Goal: Transaction & Acquisition: Purchase product/service

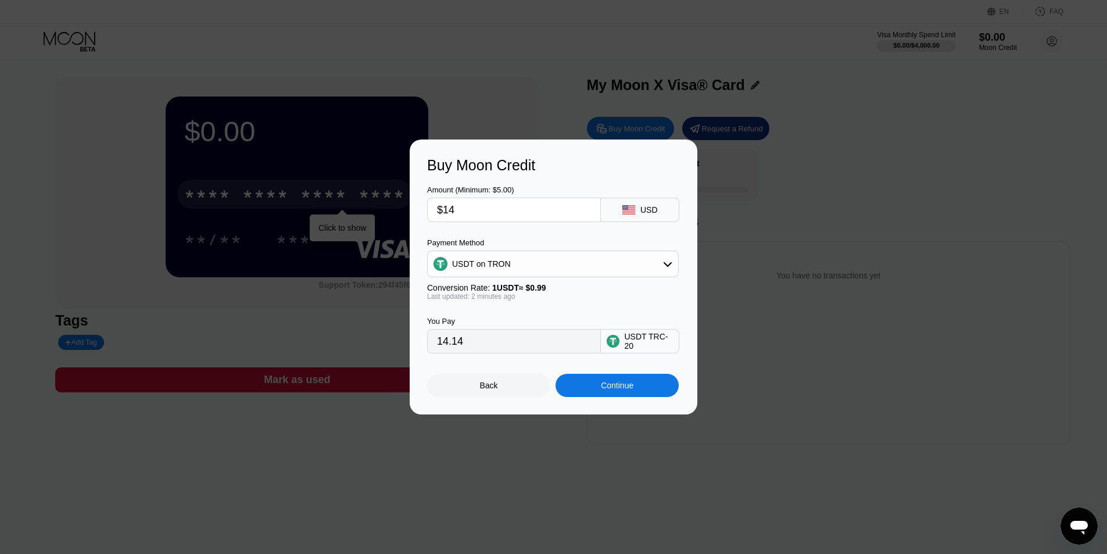
click at [520, 346] on input "14.14" at bounding box center [514, 340] width 154 height 23
drag, startPoint x: 474, startPoint y: 207, endPoint x: 246, endPoint y: 205, distance: 228.4
click at [246, 205] on div "Buy Moon Credit Amount (Minimum: $5.00) $14 USD Payment Method USDT on TRON Con…" at bounding box center [553, 276] width 1107 height 275
type input "$1"
type input "1.01"
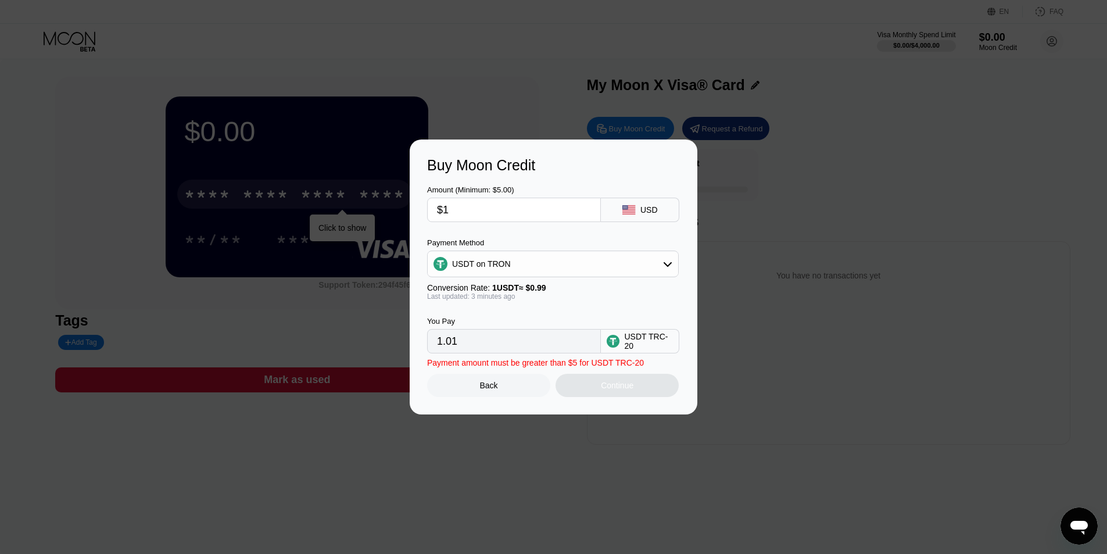
type input "$13"
type input "13.13"
type input "$13"
click at [604, 397] on div "Continue" at bounding box center [616, 385] width 123 height 23
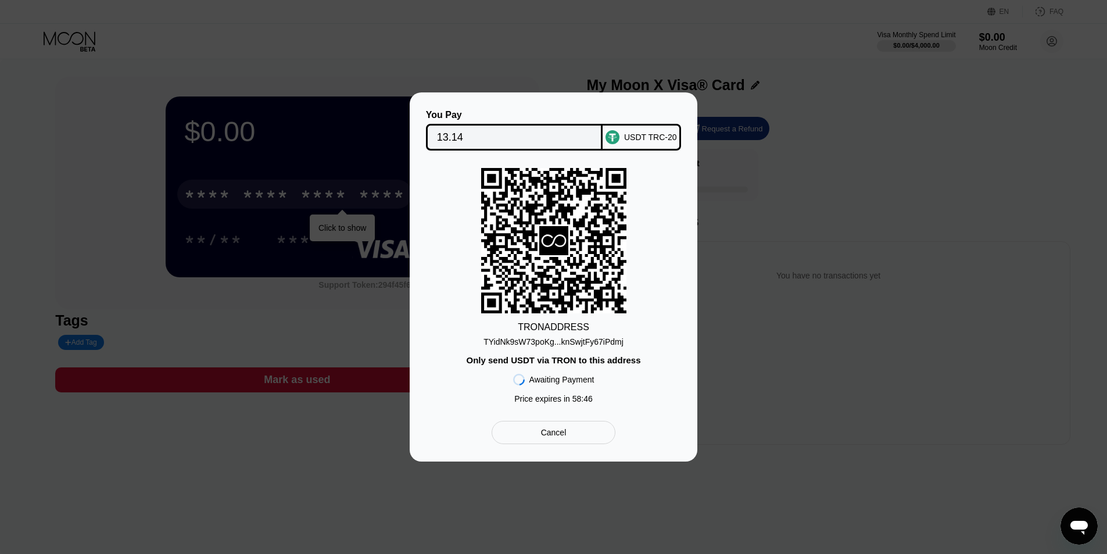
click at [605, 345] on div "TYidNk9sW73poKg...knSwjtFy67iPdmj" at bounding box center [553, 341] width 140 height 9
drag, startPoint x: 623, startPoint y: 345, endPoint x: 608, endPoint y: 350, distance: 16.7
click at [608, 350] on div "TRON ADDRESS TYidNk9sW73poKg...knSwjtFy67iPdmj Only send USDT via TRON to this …" at bounding box center [553, 288] width 253 height 241
click at [585, 340] on div "TYidNk9sW73poKg...knSwjtFy67iPdmj" at bounding box center [553, 341] width 140 height 9
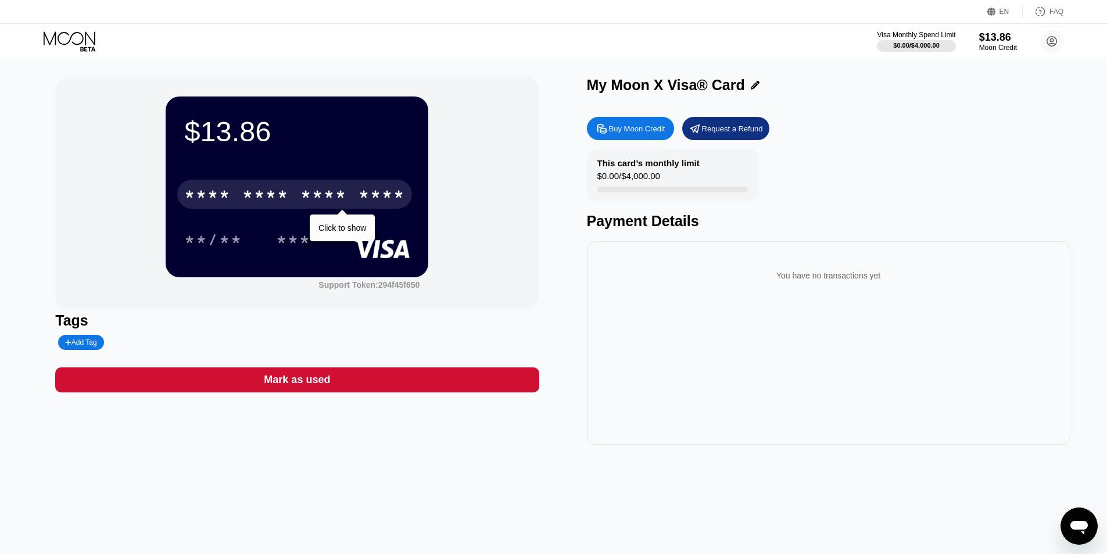
click at [353, 193] on div "* * * * * * * * * * * * ****" at bounding box center [294, 194] width 235 height 29
click at [311, 205] on div "* * * *" at bounding box center [323, 196] width 46 height 19
click at [335, 191] on div "2120" at bounding box center [323, 196] width 46 height 19
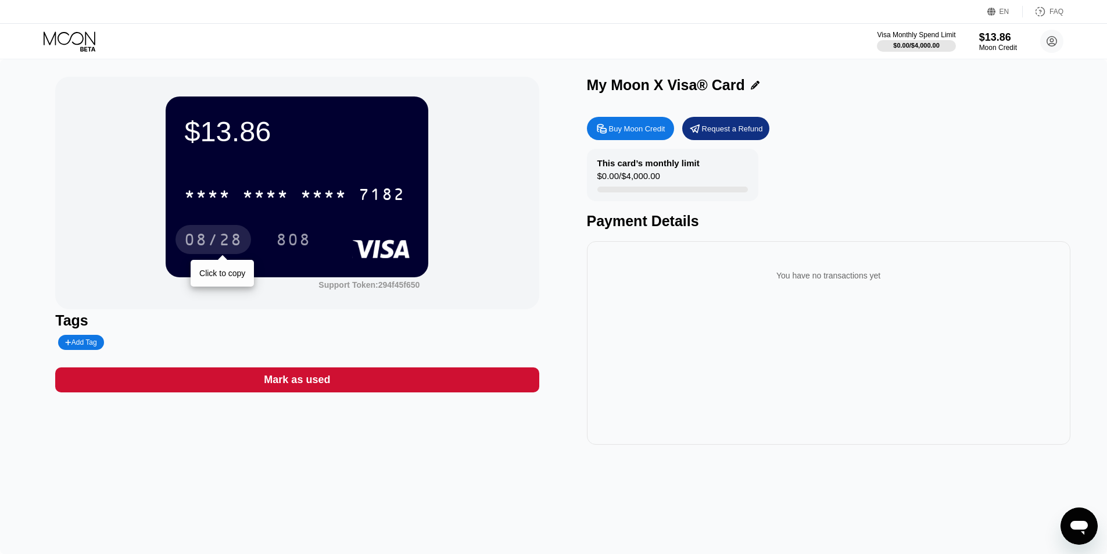
click at [213, 238] on div "08/28" at bounding box center [213, 241] width 58 height 19
click at [288, 242] on div "808" at bounding box center [293, 241] width 35 height 19
